Goal: Task Accomplishment & Management: Manage account settings

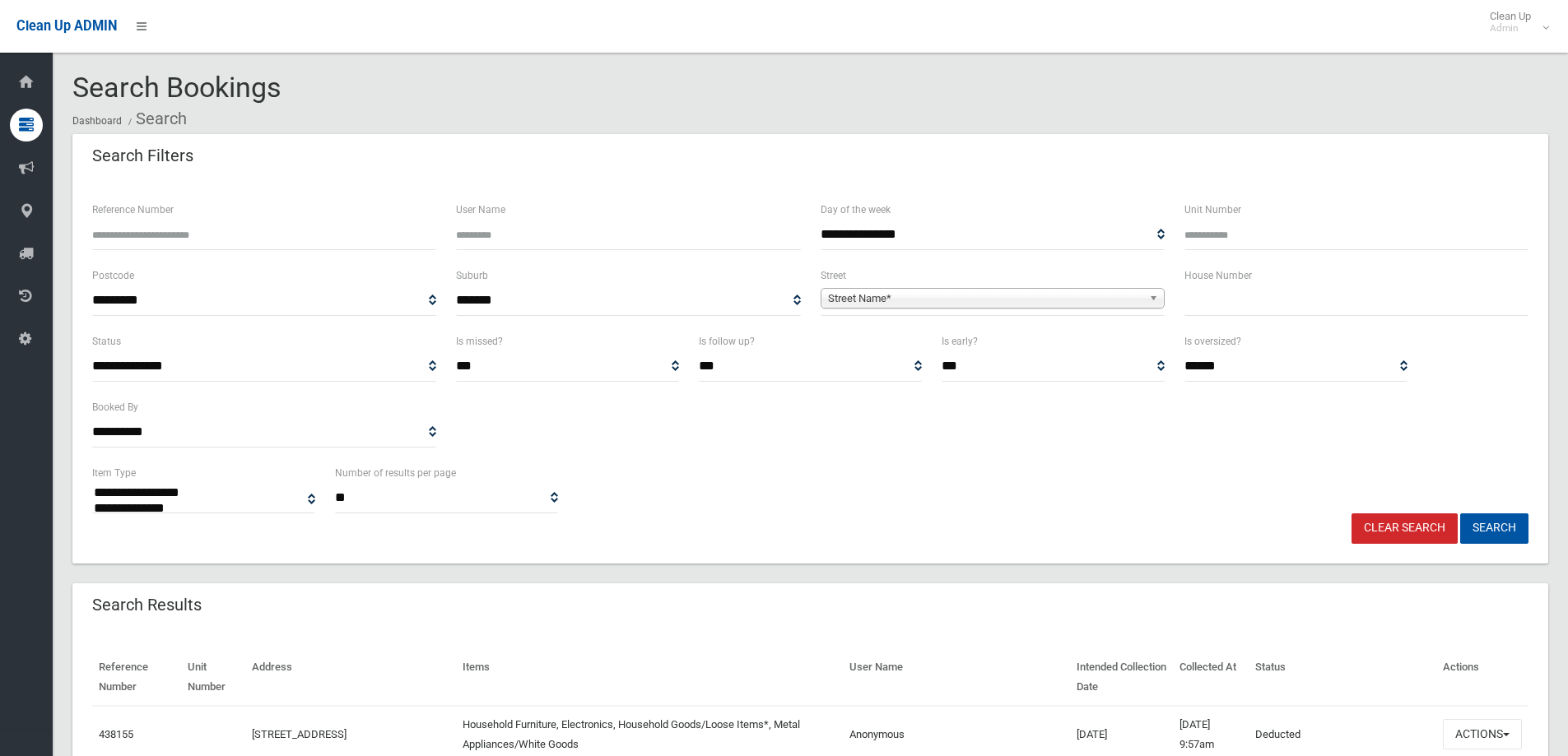
select select
click at [905, 299] on span "Street Name*" at bounding box center [985, 298] width 315 height 19
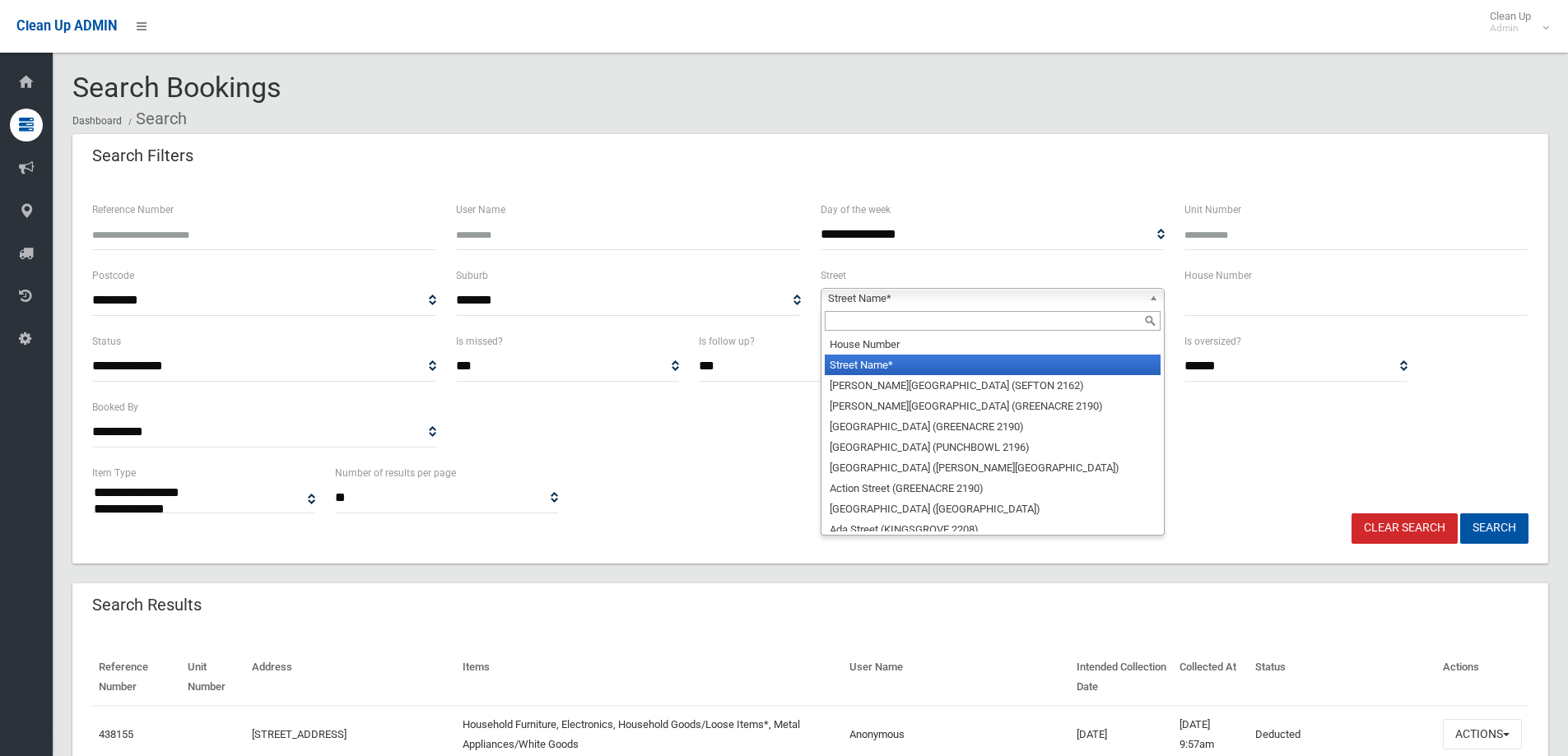
click at [885, 321] on input "text" at bounding box center [992, 321] width 336 height 19
type input "*"
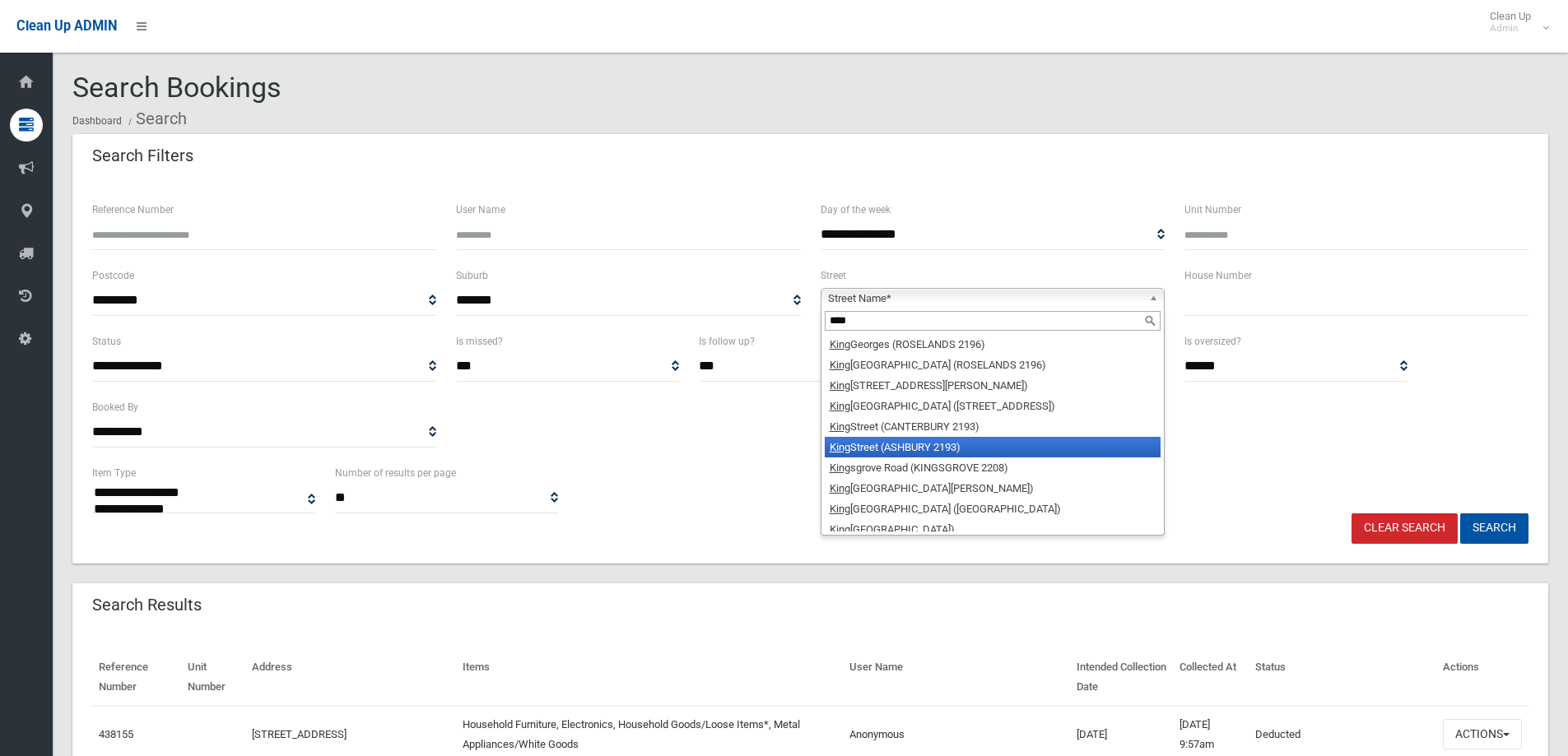
type input "****"
click at [955, 452] on li "[GEOGRAPHIC_DATA] (ASHBURY 2193)" at bounding box center [992, 447] width 336 height 20
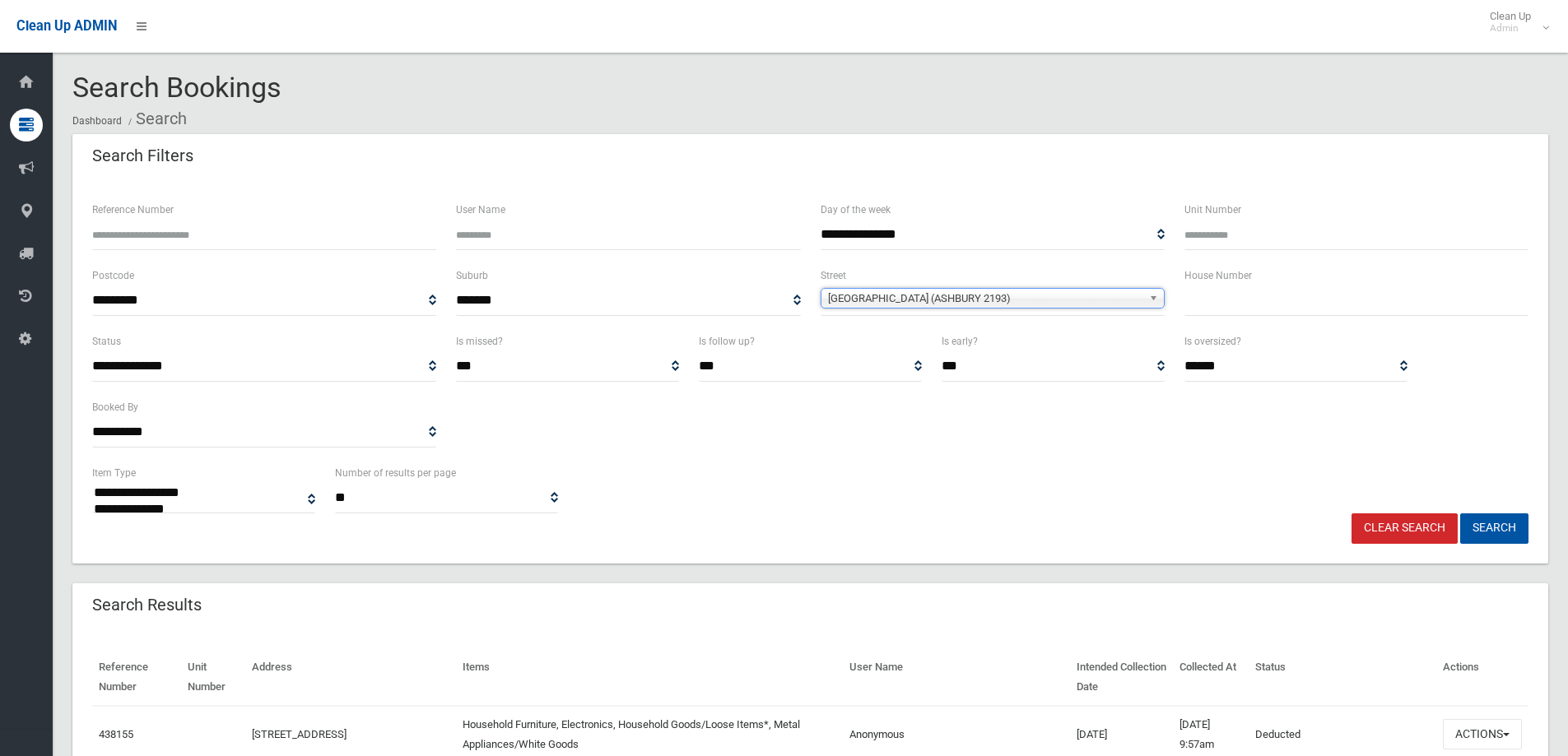
click at [1207, 310] on input "text" at bounding box center [1357, 300] width 344 height 30
type input "**"
click at [1488, 524] on button "Search" at bounding box center [1494, 529] width 68 height 30
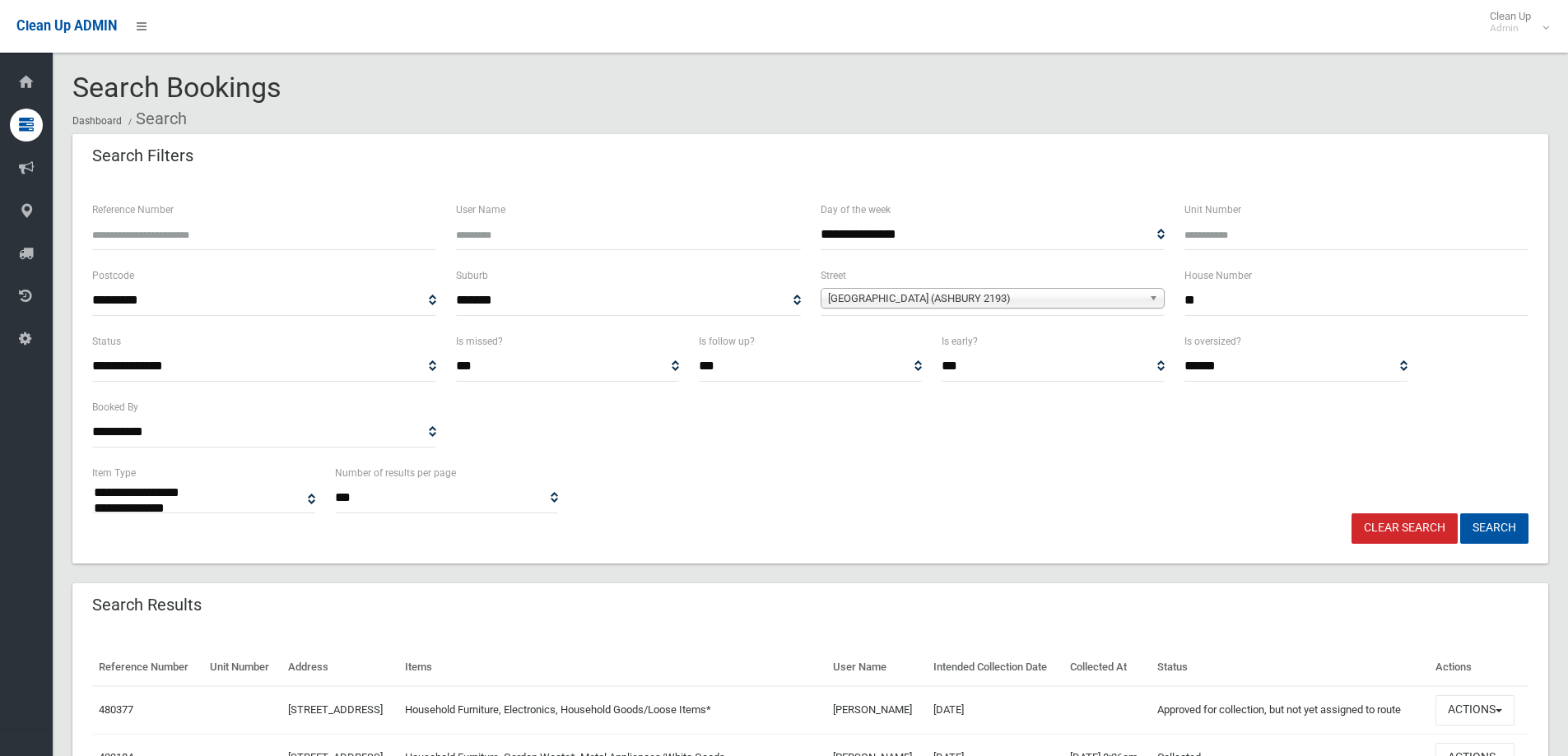
select select
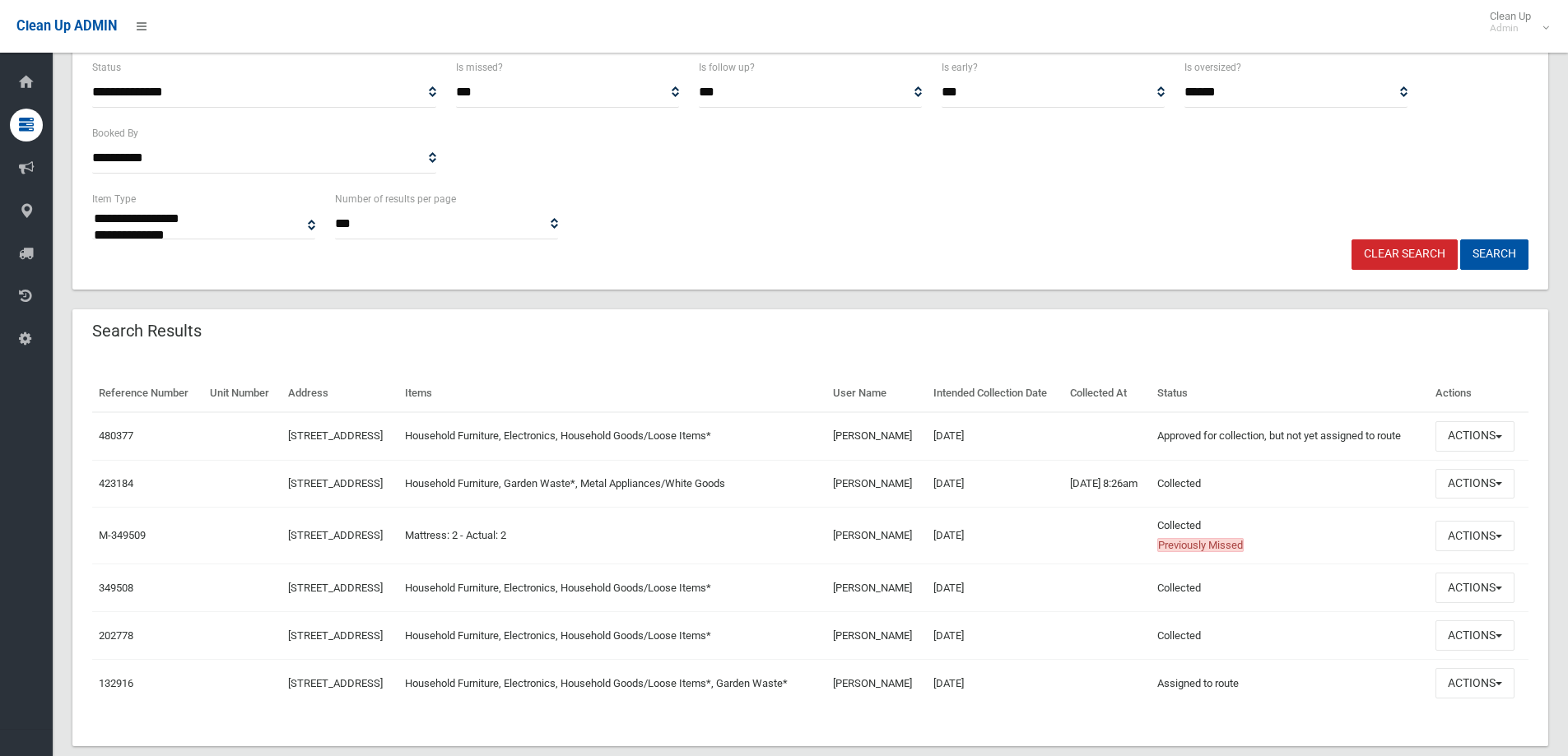
scroll to position [304, 0]
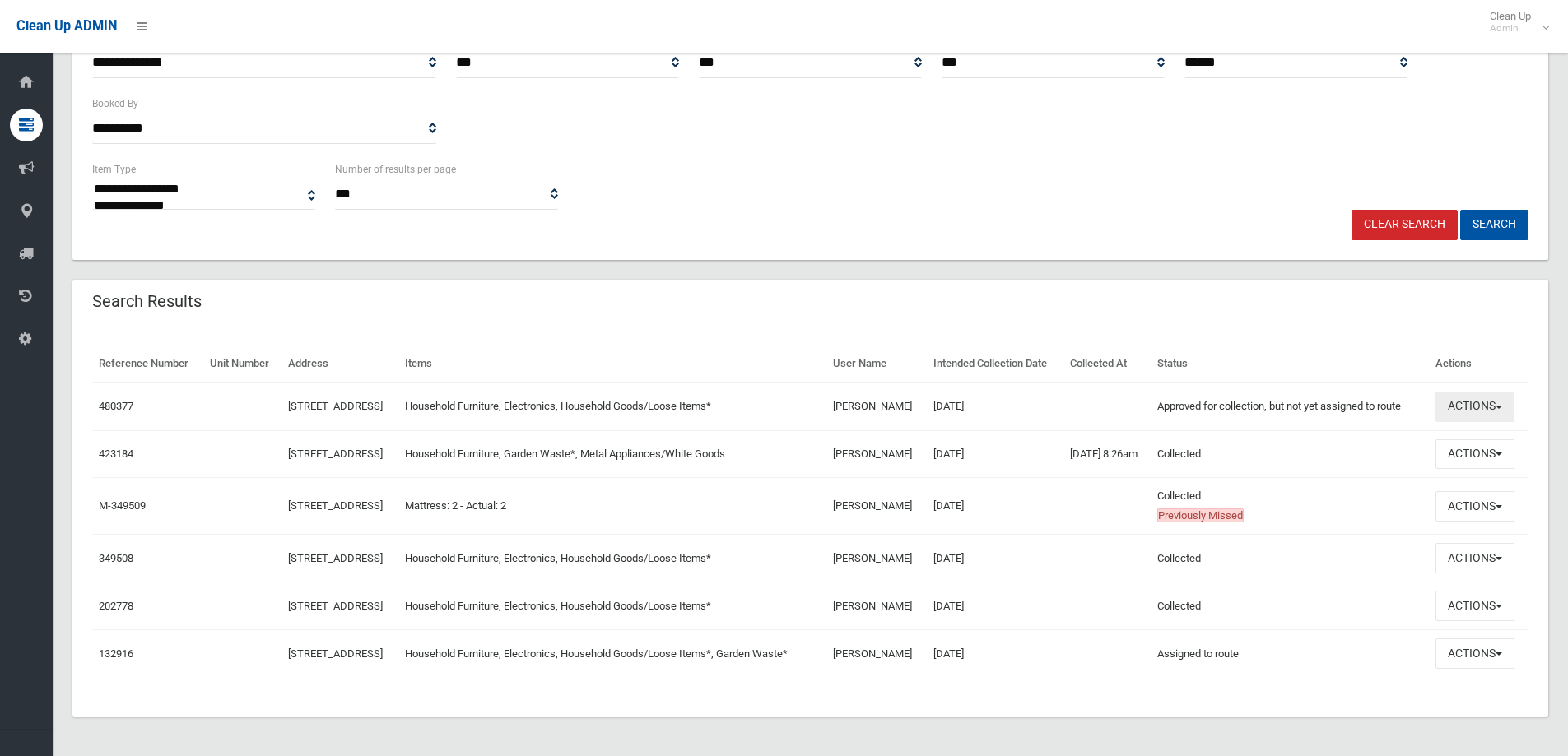
click at [1502, 408] on span "button" at bounding box center [1499, 408] width 7 height 3
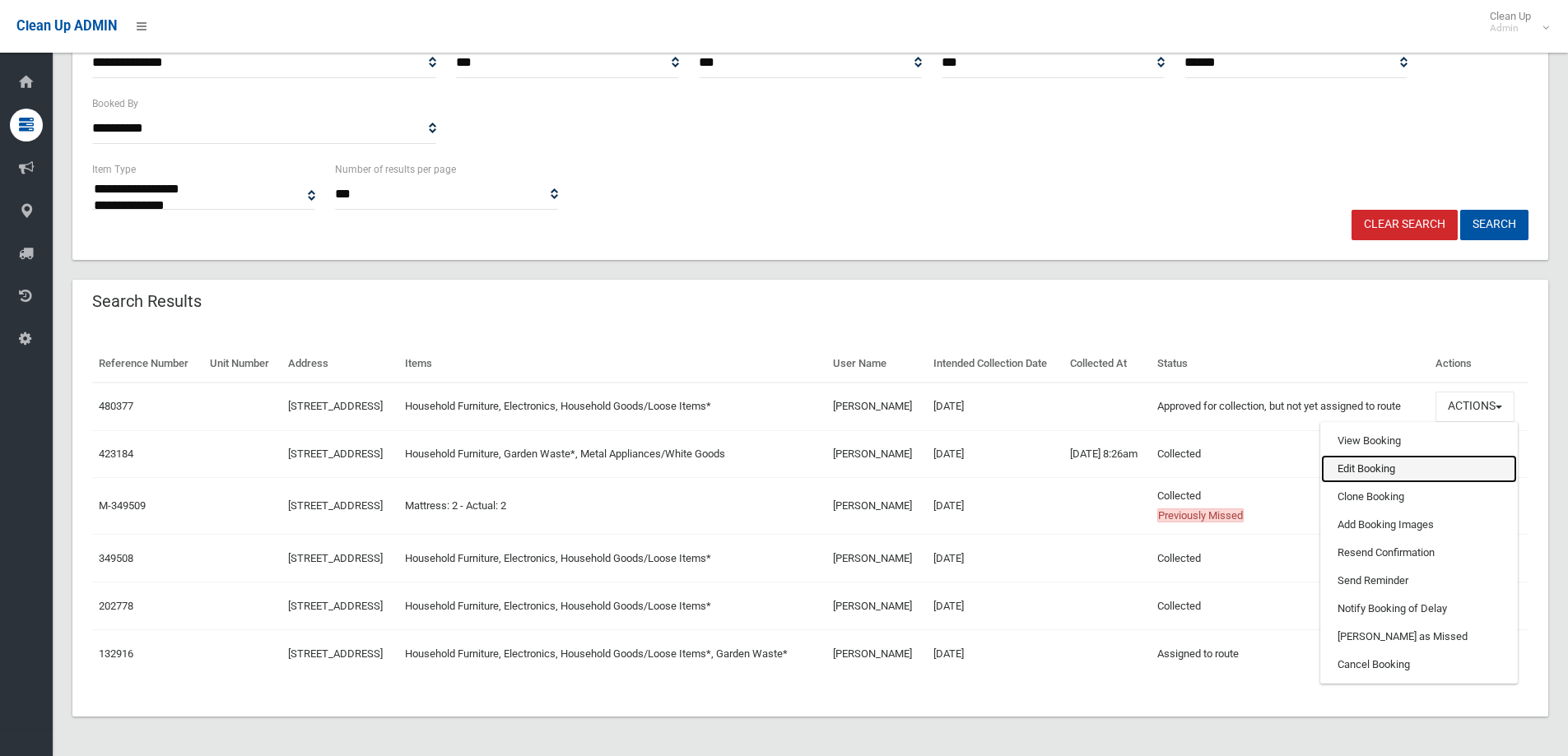
click at [1391, 466] on link "Edit Booking" at bounding box center [1419, 468] width 196 height 28
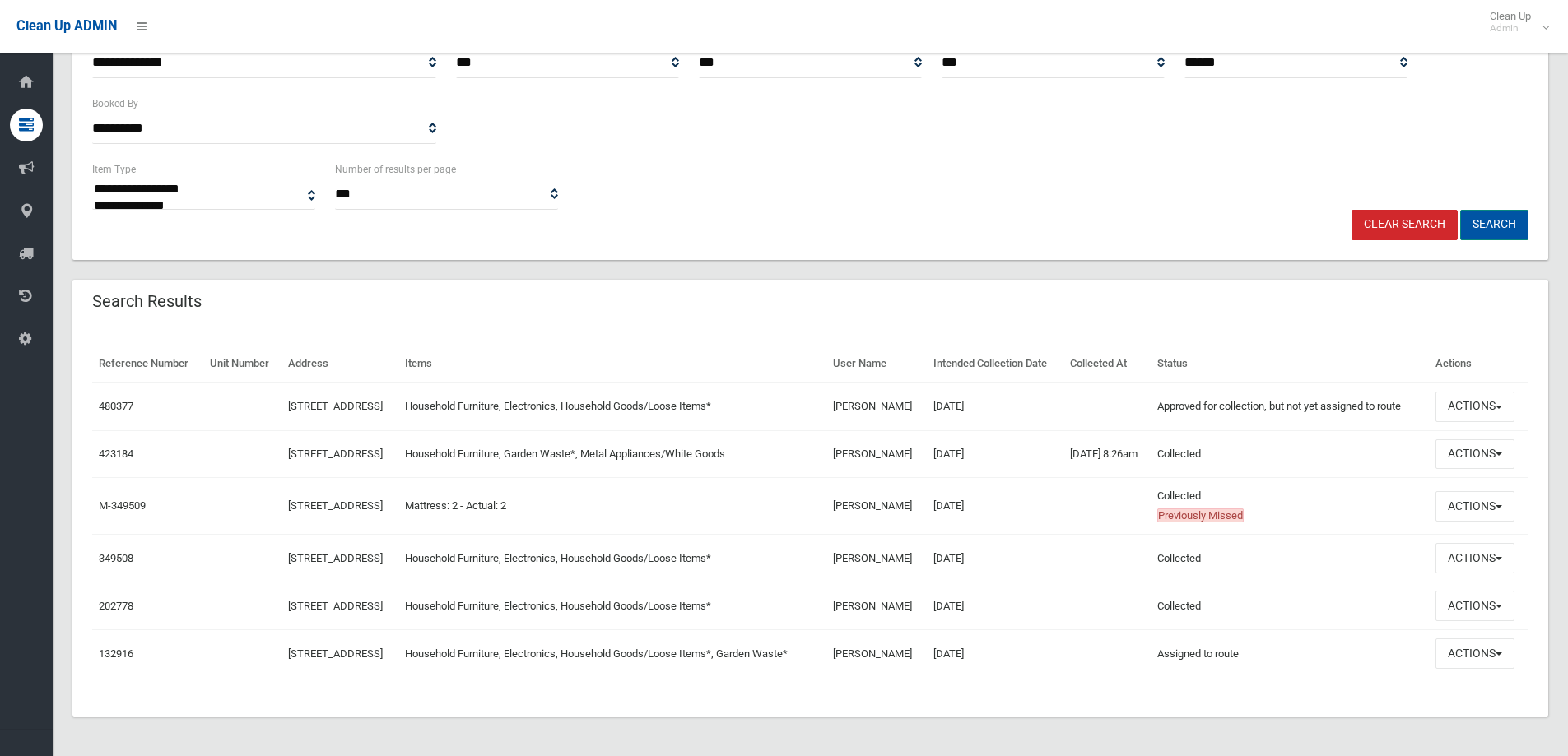
click at [1502, 219] on button "Search" at bounding box center [1494, 225] width 68 height 30
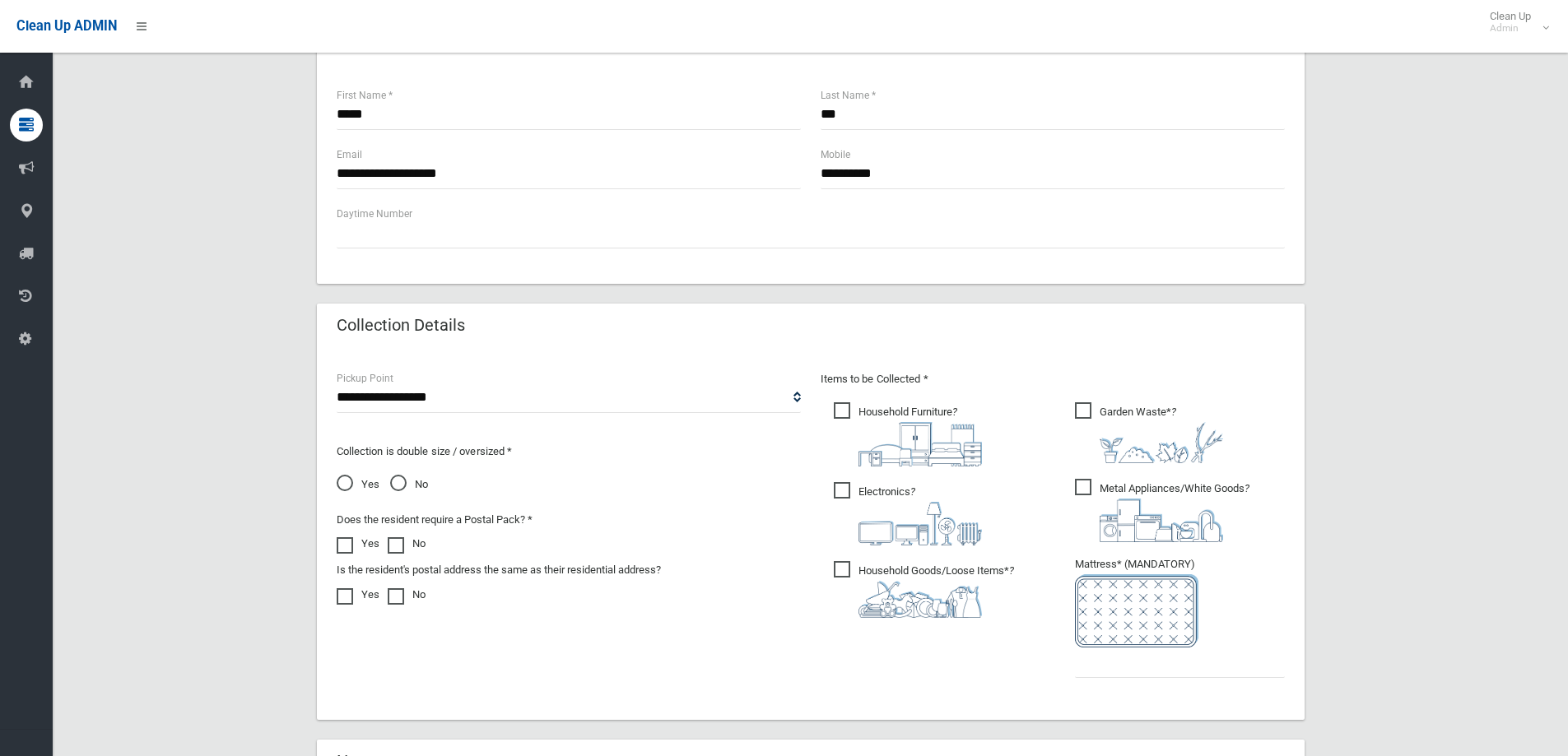
scroll to position [864, 0]
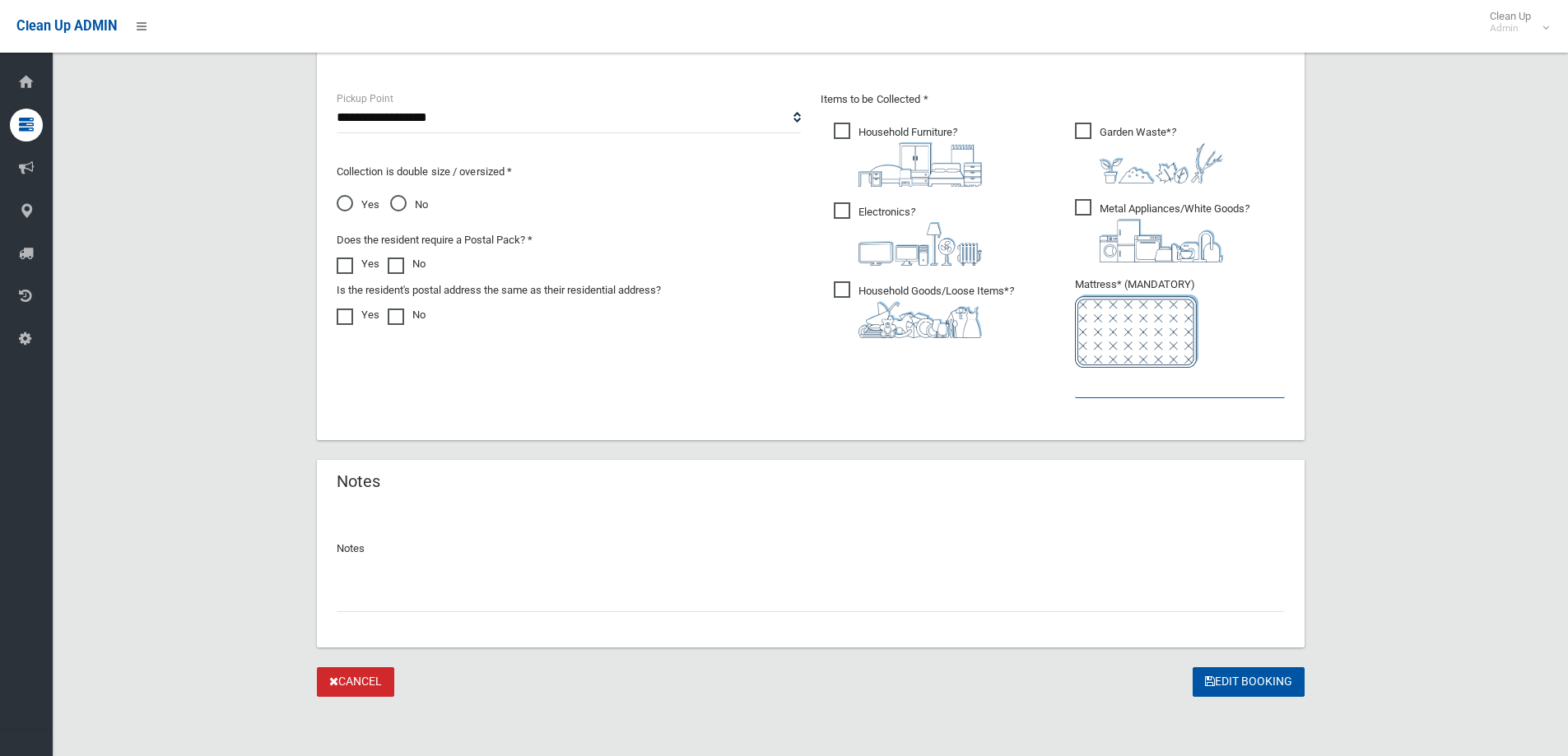
click at [1125, 383] on input "text" at bounding box center [1180, 383] width 210 height 30
type input "*"
click at [1262, 683] on button "Edit Booking" at bounding box center [1248, 683] width 112 height 30
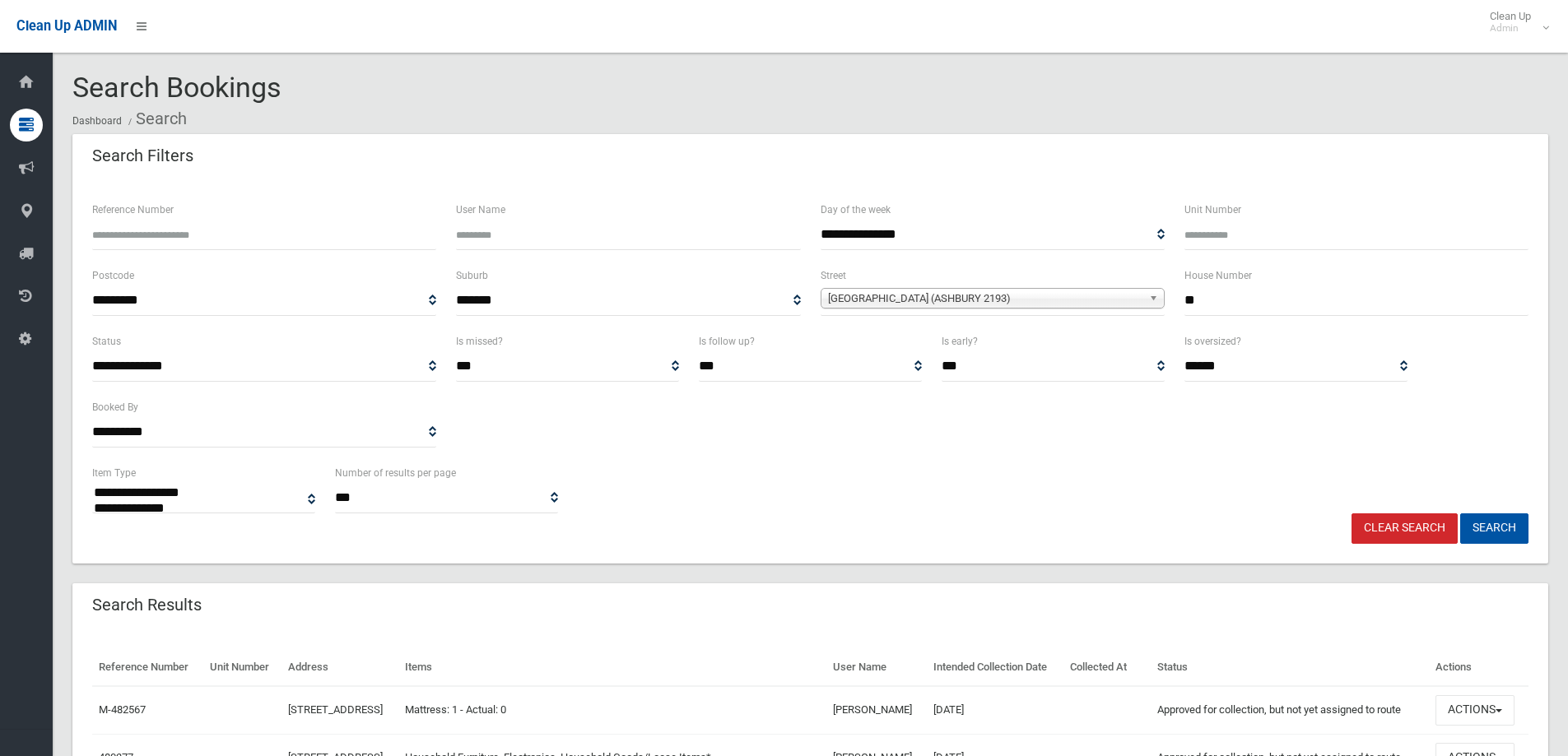
select select
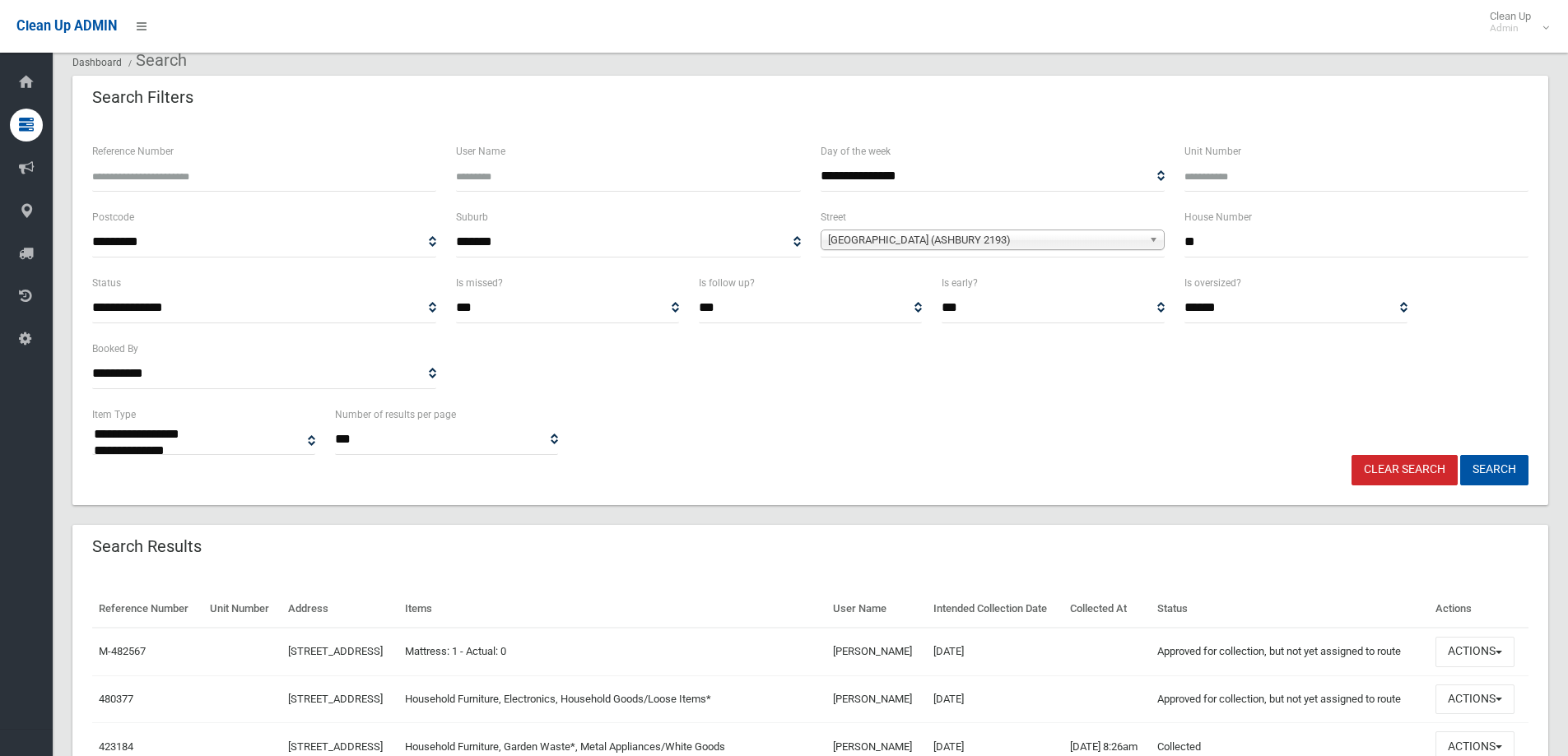
scroll to position [247, 0]
